Goal: Task Accomplishment & Management: Manage account settings

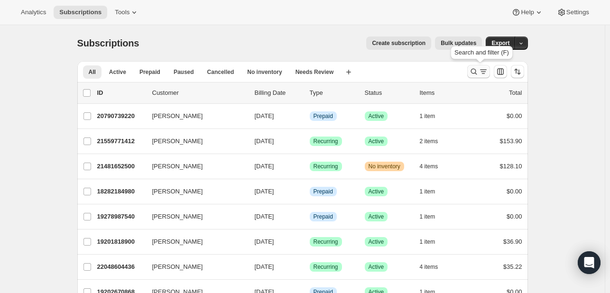
click at [474, 69] on icon "Search and filter results" at bounding box center [474, 72] width 6 height 6
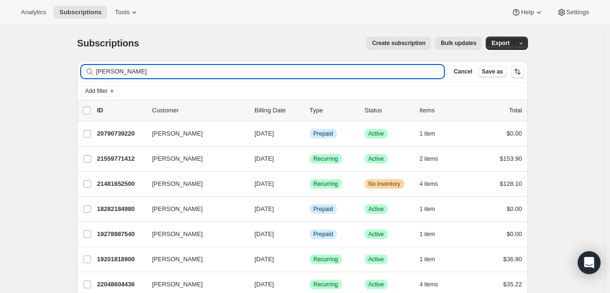
type input "[PERSON_NAME]"
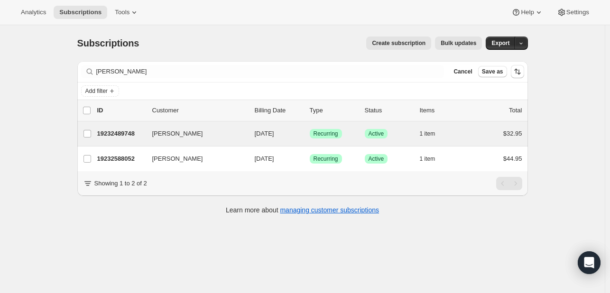
click at [346, 140] on div "[PERSON_NAME] 19232489748 [PERSON_NAME] [DATE] Success Recurring Success Active…" at bounding box center [302, 133] width 451 height 25
click at [291, 137] on p "[DATE]" at bounding box center [278, 133] width 47 height 9
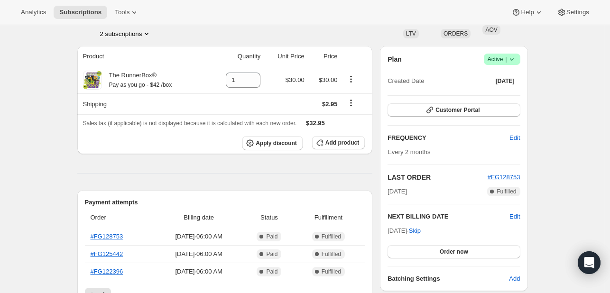
scroll to position [66, 0]
click at [514, 61] on icon at bounding box center [511, 59] width 9 height 9
click at [505, 101] on button "Cancel subscription" at bounding box center [505, 94] width 59 height 15
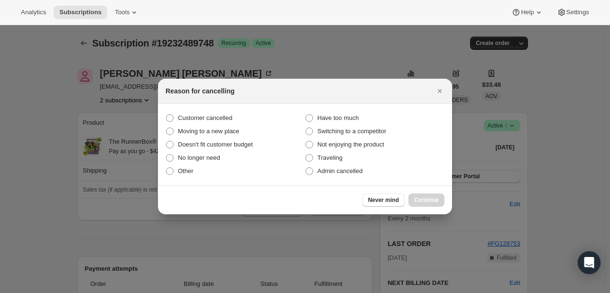
scroll to position [0, 0]
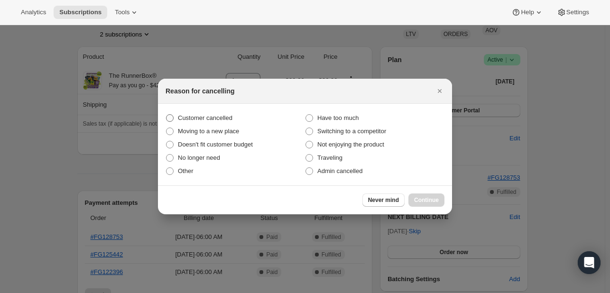
click at [195, 118] on span "Customer cancelled" at bounding box center [205, 117] width 55 height 7
click at [167, 115] on input "Customer cancelled" at bounding box center [166, 114] width 0 height 0
radio input "true"
click at [411, 196] on button "Continue" at bounding box center [427, 200] width 36 height 13
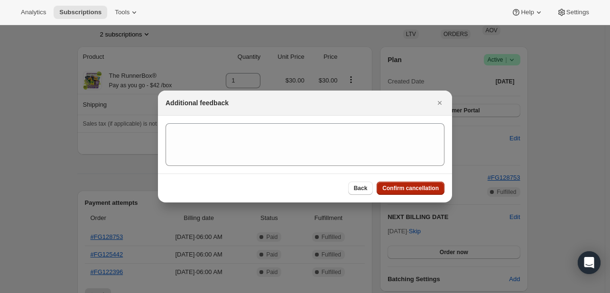
click at [416, 187] on span "Confirm cancellation" at bounding box center [411, 189] width 56 height 8
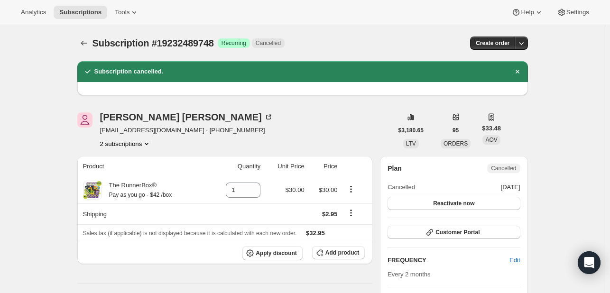
click at [114, 138] on div "[PERSON_NAME] [EMAIL_ADDRESS][DOMAIN_NAME] · [PHONE_NUMBER] 2 subscriptions" at bounding box center [186, 130] width 173 height 36
click at [108, 147] on button "2 subscriptions" at bounding box center [126, 143] width 52 height 9
click at [127, 174] on span "19232588052" at bounding box center [114, 177] width 38 height 7
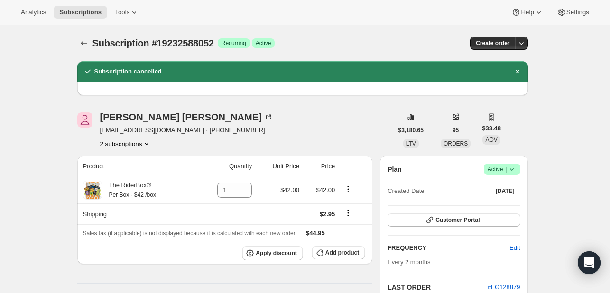
click at [517, 168] on icon at bounding box center [511, 169] width 9 height 9
click at [499, 200] on span "Cancel subscription" at bounding box center [505, 203] width 54 height 7
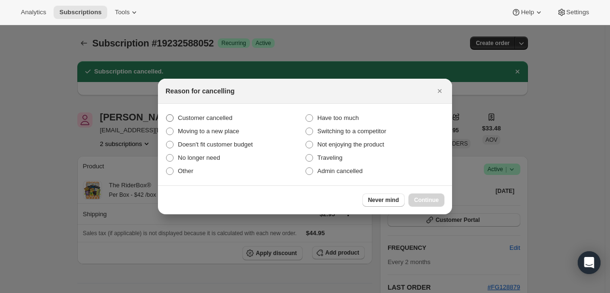
click at [174, 119] on label "Customer cancelled" at bounding box center [236, 118] width 140 height 13
click at [167, 115] on input "Customer cancelled" at bounding box center [166, 114] width 0 height 0
radio input "true"
click at [417, 202] on span "Continue" at bounding box center [426, 200] width 25 height 8
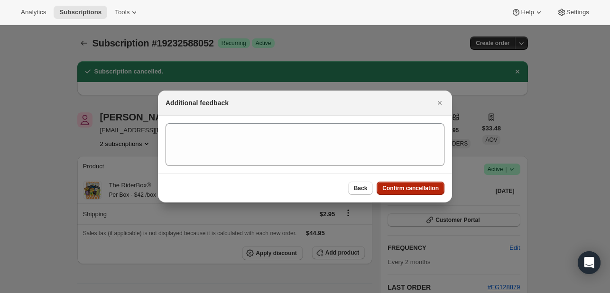
click at [423, 189] on span "Confirm cancellation" at bounding box center [411, 189] width 56 height 8
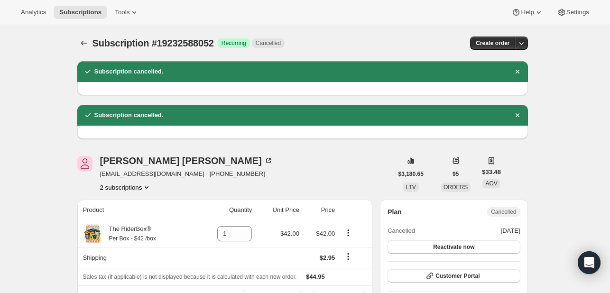
click at [423, 189] on div "$3,180.65 LTV" at bounding box center [411, 174] width 37 height 36
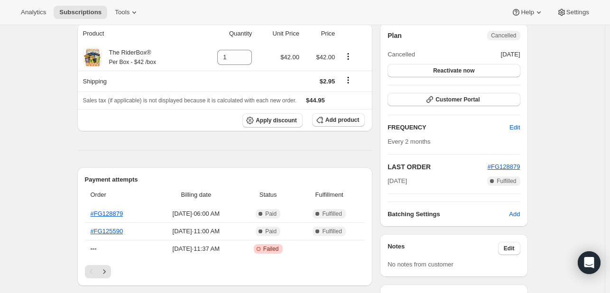
scroll to position [219, 0]
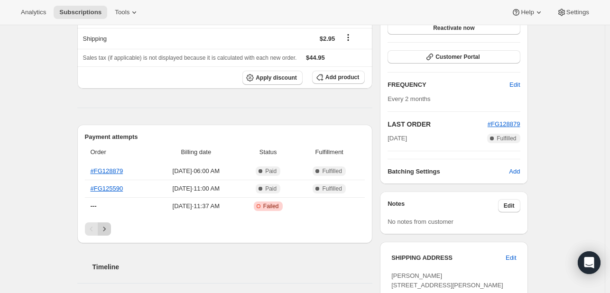
click at [109, 231] on icon "Next" at bounding box center [104, 228] width 9 height 9
click at [103, 221] on div "Order Billing date Status Fulfillment --- [DATE] · 06:00 AM Critical Incomplete…" at bounding box center [225, 182] width 280 height 81
click at [109, 228] on icon "Next" at bounding box center [104, 228] width 9 height 9
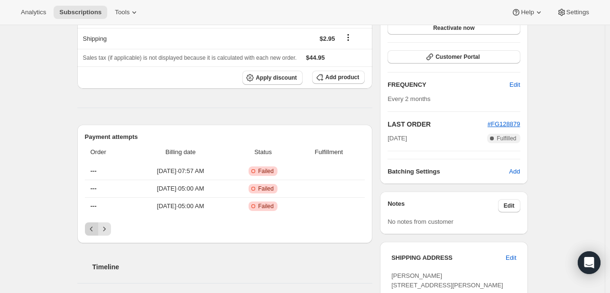
click at [96, 224] on icon "Previous" at bounding box center [91, 228] width 9 height 9
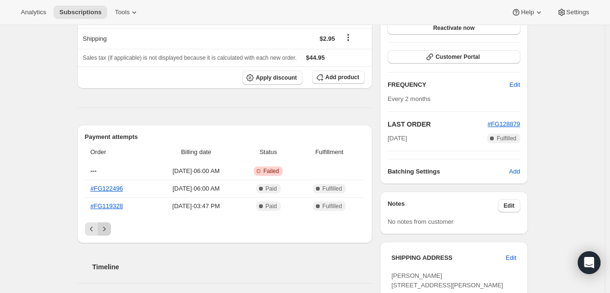
click at [111, 224] on button "Next" at bounding box center [104, 229] width 13 height 13
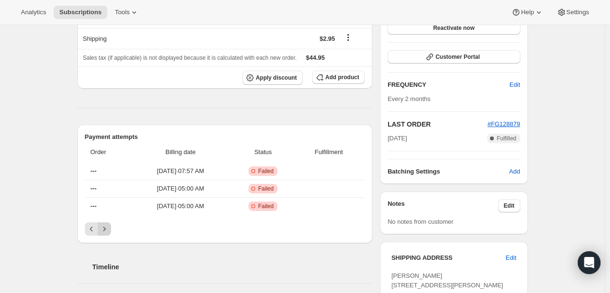
click at [109, 231] on icon "Next" at bounding box center [104, 228] width 9 height 9
click at [109, 231] on div "Pagination" at bounding box center [104, 229] width 13 height 13
click at [88, 230] on button "Previous" at bounding box center [91, 229] width 13 height 13
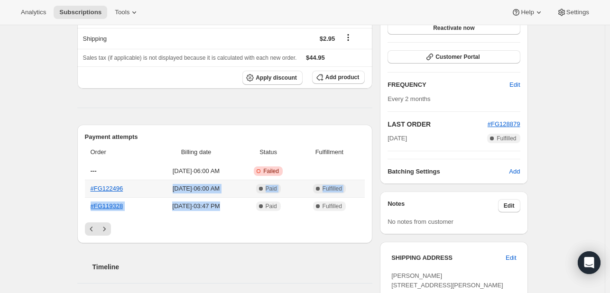
drag, startPoint x: 236, startPoint y: 209, endPoint x: 171, endPoint y: 193, distance: 67.5
click at [171, 193] on tbody "--- [DATE] · 06:00 AM Critical Incomplete Failed #FG122496 [DATE] · 06:00 AM Co…" at bounding box center [225, 189] width 280 height 52
click at [171, 193] on td "[DATE] · 06:00 AM" at bounding box center [196, 189] width 88 height 18
drag, startPoint x: 171, startPoint y: 193, endPoint x: 343, endPoint y: 208, distance: 172.4
click at [343, 208] on tbody "--- [DATE] · 06:00 AM Critical Incomplete Failed #FG122496 [DATE] · 06:00 AM Co…" at bounding box center [225, 189] width 280 height 52
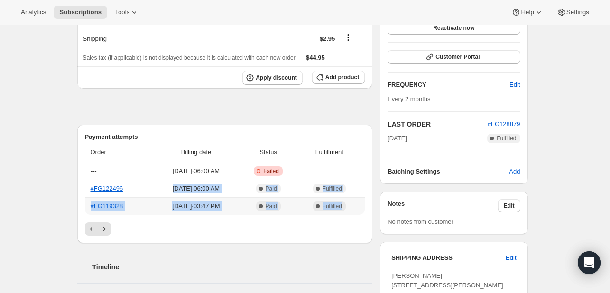
click at [342, 208] on span "Fulfilled" at bounding box center [332, 207] width 19 height 8
drag, startPoint x: 343, startPoint y: 208, endPoint x: 163, endPoint y: 193, distance: 180.5
click at [163, 193] on tbody "--- [DATE] · 06:00 AM Critical Incomplete Failed #FG122496 [DATE] · 06:00 AM Co…" at bounding box center [225, 189] width 280 height 52
click at [163, 193] on td "[DATE] · 06:00 AM" at bounding box center [196, 189] width 88 height 18
drag, startPoint x: 163, startPoint y: 193, endPoint x: 355, endPoint y: 211, distance: 193.0
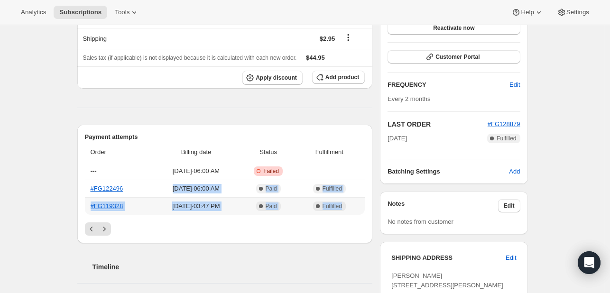
click at [355, 211] on tbody "--- [DATE] · 06:00 AM Critical Incomplete Failed #FG122496 [DATE] · 06:00 AM Co…" at bounding box center [225, 189] width 280 height 52
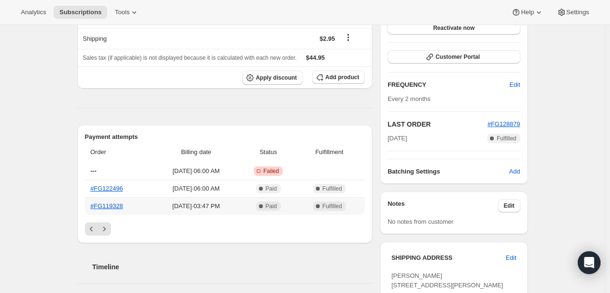
click at [355, 211] on td "Complete Fulfilled" at bounding box center [331, 206] width 68 height 18
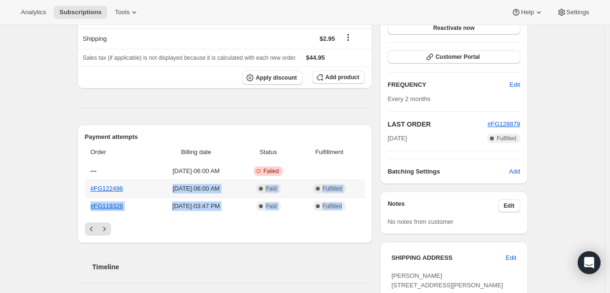
drag, startPoint x: 355, startPoint y: 211, endPoint x: 165, endPoint y: 192, distance: 190.8
click at [165, 192] on tbody "--- [DATE] · 06:00 AM Critical Incomplete Failed #FG122496 [DATE] · 06:00 AM Co…" at bounding box center [225, 189] width 280 height 52
click at [165, 192] on span "[DATE] · 06:00 AM" at bounding box center [196, 188] width 82 height 9
drag, startPoint x: 165, startPoint y: 192, endPoint x: 342, endPoint y: 219, distance: 179.1
click at [342, 219] on div "Order Billing date Status Fulfillment --- [DATE] · 06:00 AM Critical Incomplete…" at bounding box center [225, 182] width 280 height 81
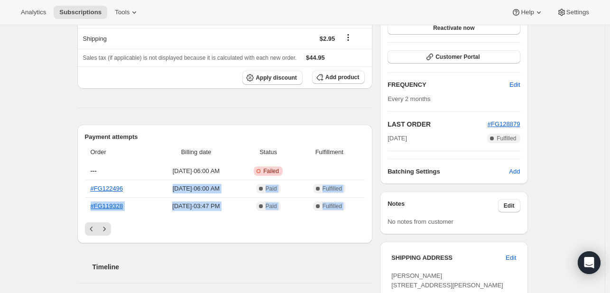
click at [342, 219] on div "Order Billing date Status Fulfillment --- [DATE] · 06:00 AM Critical Incomplete…" at bounding box center [225, 182] width 280 height 81
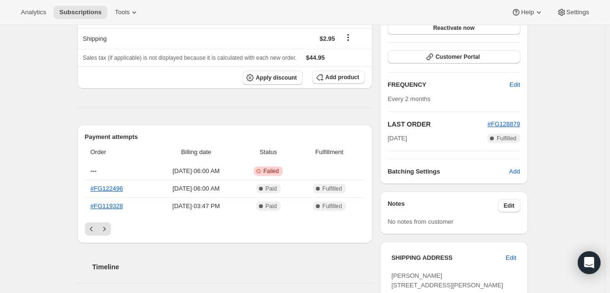
click at [342, 219] on div "Order Billing date Status Fulfillment --- [DATE] · 06:00 AM Critical Incomplete…" at bounding box center [225, 182] width 280 height 81
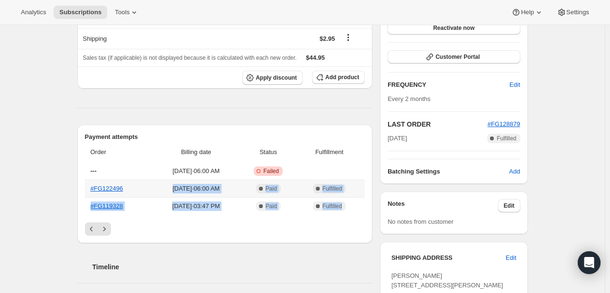
drag, startPoint x: 342, startPoint y: 219, endPoint x: 166, endPoint y: 189, distance: 178.5
click at [166, 189] on div "Order Billing date Status Fulfillment --- [DATE] · 06:00 AM Critical Incomplete…" at bounding box center [225, 182] width 280 height 81
click at [166, 189] on span "[DATE] · 06:00 AM" at bounding box center [196, 188] width 82 height 9
drag, startPoint x: 166, startPoint y: 189, endPoint x: 347, endPoint y: 200, distance: 181.6
click at [347, 200] on tbody "--- [DATE] · 06:00 AM Critical Incomplete Failed #FG122496 [DATE] · 06:00 AM Co…" at bounding box center [225, 189] width 280 height 52
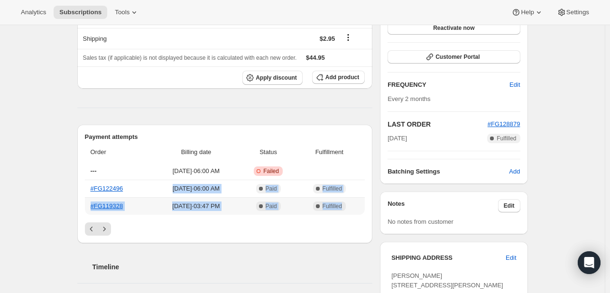
click at [347, 200] on td "Complete Fulfilled" at bounding box center [331, 206] width 68 height 18
drag, startPoint x: 347, startPoint y: 200, endPoint x: 204, endPoint y: 187, distance: 144.4
click at [204, 187] on tbody "--- [DATE] · 06:00 AM Critical Incomplete Failed #FG122496 [DATE] · 06:00 AM Co…" at bounding box center [225, 189] width 280 height 52
click at [204, 187] on span "[DATE] · 06:00 AM" at bounding box center [196, 188] width 82 height 9
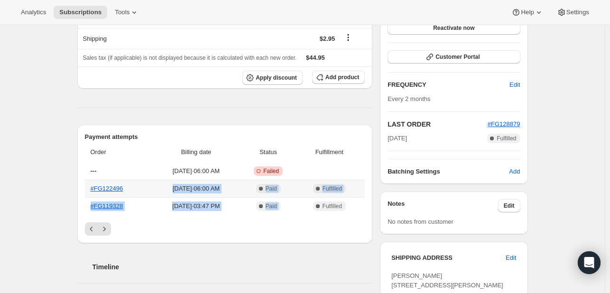
click at [204, 187] on span "[DATE] · 06:00 AM" at bounding box center [196, 188] width 82 height 9
drag, startPoint x: 204, startPoint y: 187, endPoint x: 346, endPoint y: 208, distance: 143.9
click at [346, 208] on tbody "--- [DATE] · 06:00 AM Critical Incomplete Failed #FG122496 [DATE] · 06:00 AM Co…" at bounding box center [225, 189] width 280 height 52
click at [342, 208] on span "Fulfilled" at bounding box center [332, 207] width 19 height 8
drag, startPoint x: 346, startPoint y: 208, endPoint x: 159, endPoint y: 190, distance: 187.8
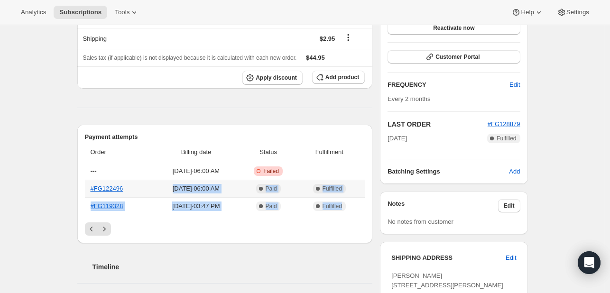
click at [159, 190] on tbody "--- [DATE] · 06:00 AM Critical Incomplete Failed #FG122496 [DATE] · 06:00 AM Co…" at bounding box center [225, 189] width 280 height 52
click at [159, 190] on span "[DATE] · 06:00 AM" at bounding box center [196, 188] width 82 height 9
drag, startPoint x: 159, startPoint y: 190, endPoint x: 352, endPoint y: 207, distance: 193.4
click at [352, 207] on tbody "--- [DATE] · 06:00 AM Critical Incomplete Failed #FG122496 [DATE] · 06:00 AM Co…" at bounding box center [225, 189] width 280 height 52
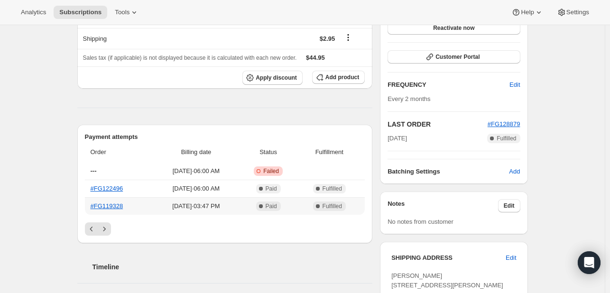
click at [352, 207] on span "Complete Fulfilled" at bounding box center [329, 206] width 60 height 9
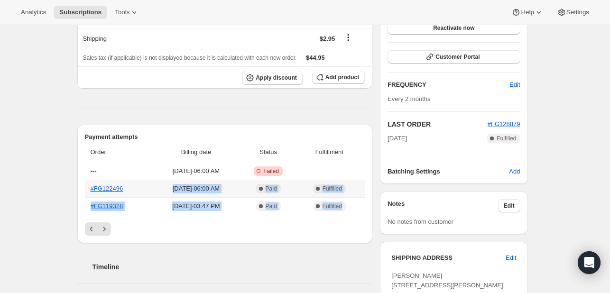
drag, startPoint x: 352, startPoint y: 207, endPoint x: 160, endPoint y: 185, distance: 192.6
click at [160, 185] on tbody "--- [DATE] · 06:00 AM Critical Incomplete Failed #FG122496 [DATE] · 06:00 AM Co…" at bounding box center [225, 189] width 280 height 52
click at [160, 185] on span "[DATE] · 06:00 AM" at bounding box center [196, 188] width 82 height 9
drag, startPoint x: 160, startPoint y: 185, endPoint x: 349, endPoint y: 208, distance: 189.9
click at [349, 208] on tbody "--- [DATE] · 06:00 AM Critical Incomplete Failed #FG122496 [DATE] · 06:00 AM Co…" at bounding box center [225, 189] width 280 height 52
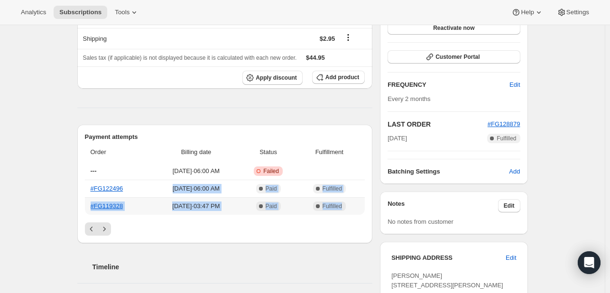
click at [346, 208] on span "Complete Fulfilled" at bounding box center [329, 206] width 33 height 9
drag, startPoint x: 349, startPoint y: 208, endPoint x: 168, endPoint y: 186, distance: 182.2
click at [168, 186] on tbody "--- [DATE] · 06:00 AM Critical Incomplete Failed #FG122496 [DATE] · 06:00 AM Co…" at bounding box center [225, 189] width 280 height 52
click at [168, 186] on span "[DATE] · 06:00 AM" at bounding box center [196, 188] width 82 height 9
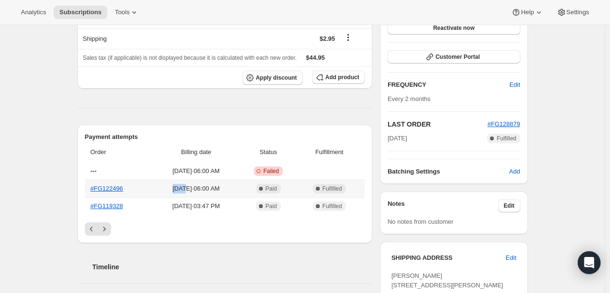
click at [168, 186] on span "[DATE] · 06:00 AM" at bounding box center [196, 188] width 82 height 9
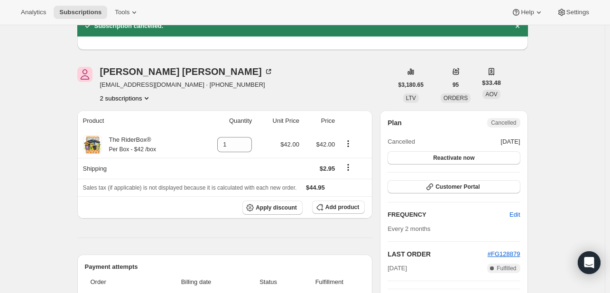
scroll to position [0, 0]
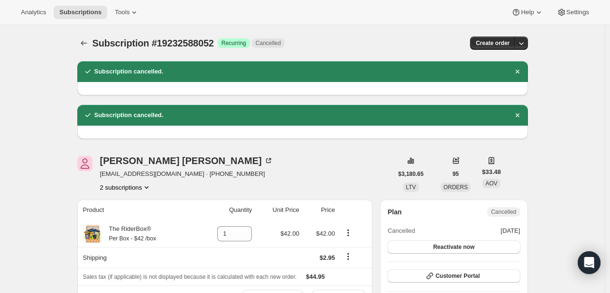
click at [127, 185] on button "2 subscriptions" at bounding box center [126, 187] width 52 height 9
click at [122, 208] on span "19232489748" at bounding box center [114, 204] width 38 height 7
